Goal: Navigation & Orientation: Find specific page/section

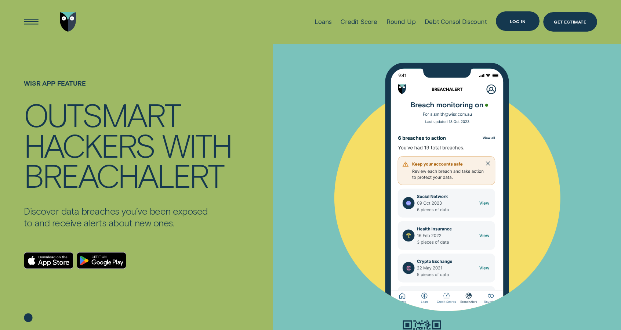
click at [506, 25] on div "Log in" at bounding box center [518, 20] width 44 height 19
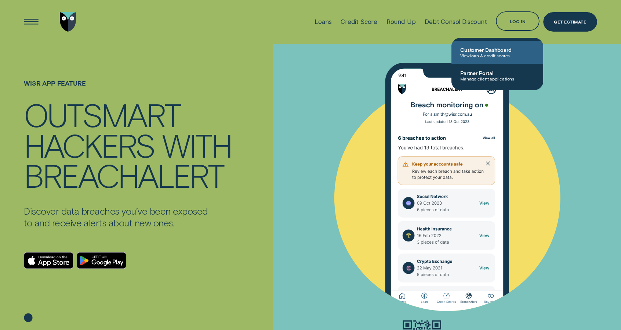
click at [512, 61] on link "Customer Dashboard View loan & credit scores" at bounding box center [498, 52] width 92 height 23
